Goal: Register for event/course

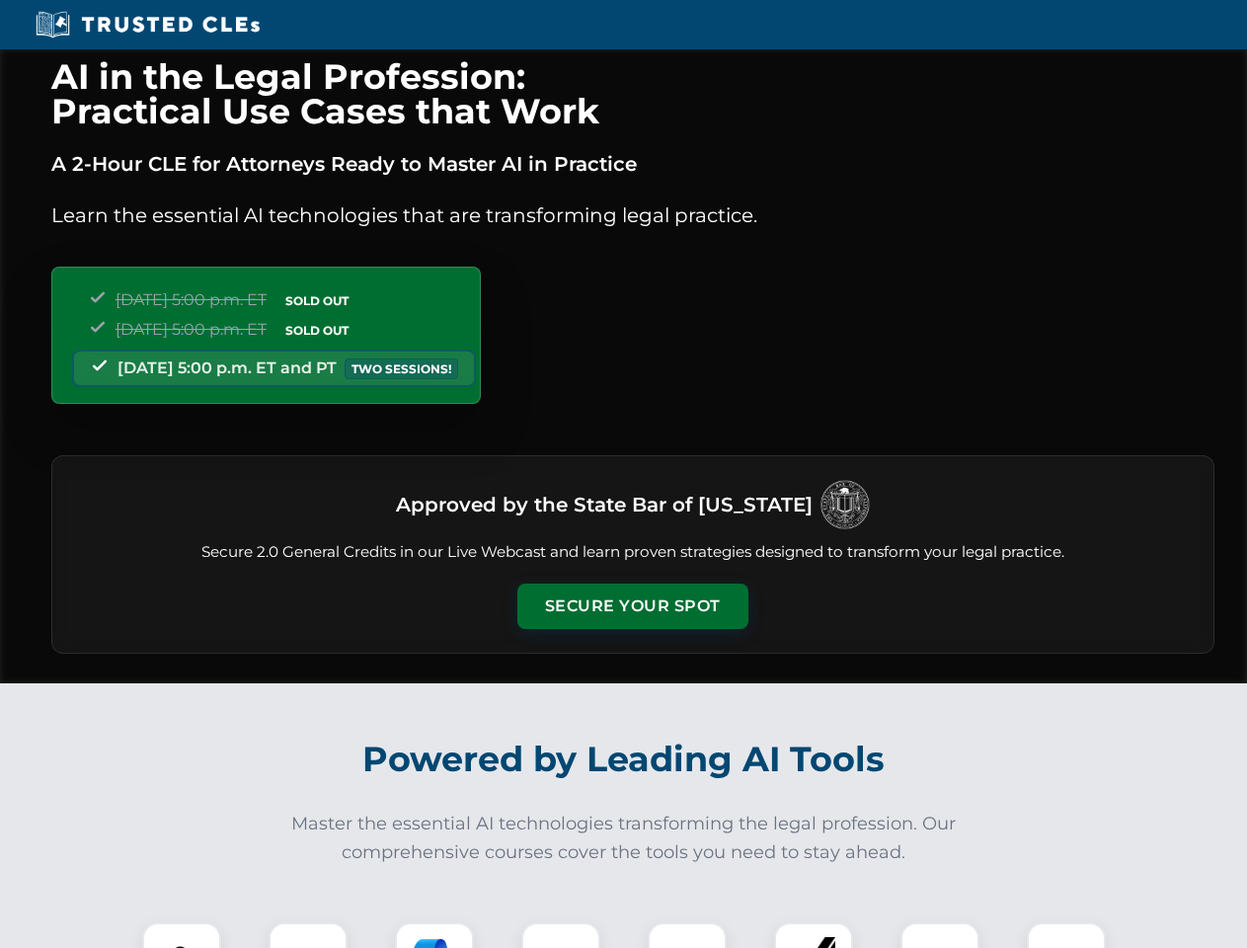
click at [632, 606] on button "Secure Your Spot" at bounding box center [632, 606] width 231 height 45
click at [182, 935] on img at bounding box center [181, 961] width 57 height 57
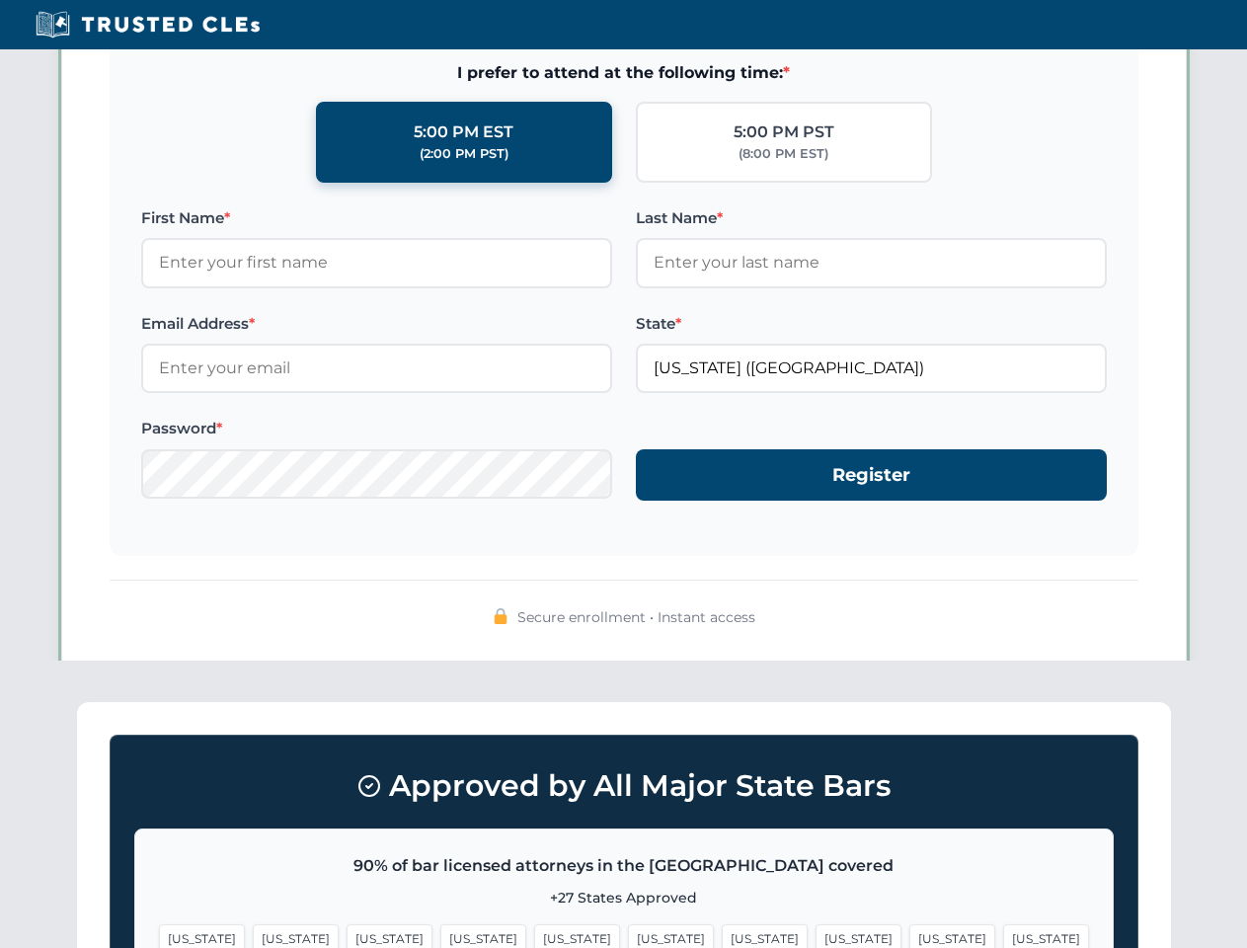
click at [722, 935] on span "[US_STATE]" at bounding box center [765, 938] width 86 height 29
click at [909, 935] on span "[US_STATE]" at bounding box center [952, 938] width 86 height 29
